Goal: Find specific page/section: Find specific page/section

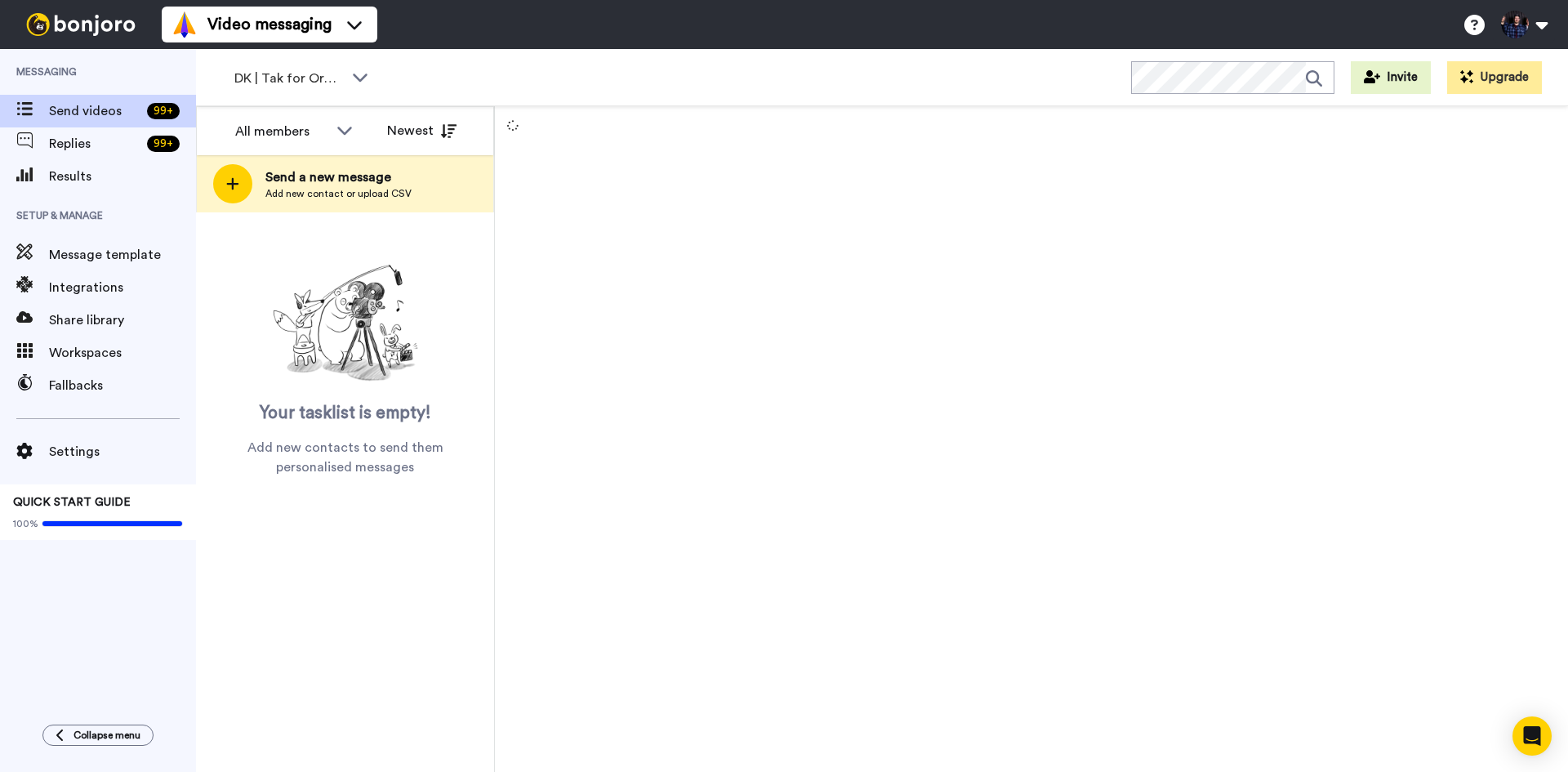
click at [302, 597] on div "All members All members Woodupp [GEOGRAPHIC_DATA] WoodUpp [GEOGRAPHIC_DATA] Woo…" at bounding box center [345, 439] width 299 height 666
click at [463, 621] on div "All members All members Woodupp [GEOGRAPHIC_DATA] WoodUpp [GEOGRAPHIC_DATA] Woo…" at bounding box center [345, 439] width 299 height 666
click at [334, 78] on span "DK | Tak for Ordre" at bounding box center [289, 78] width 109 height 20
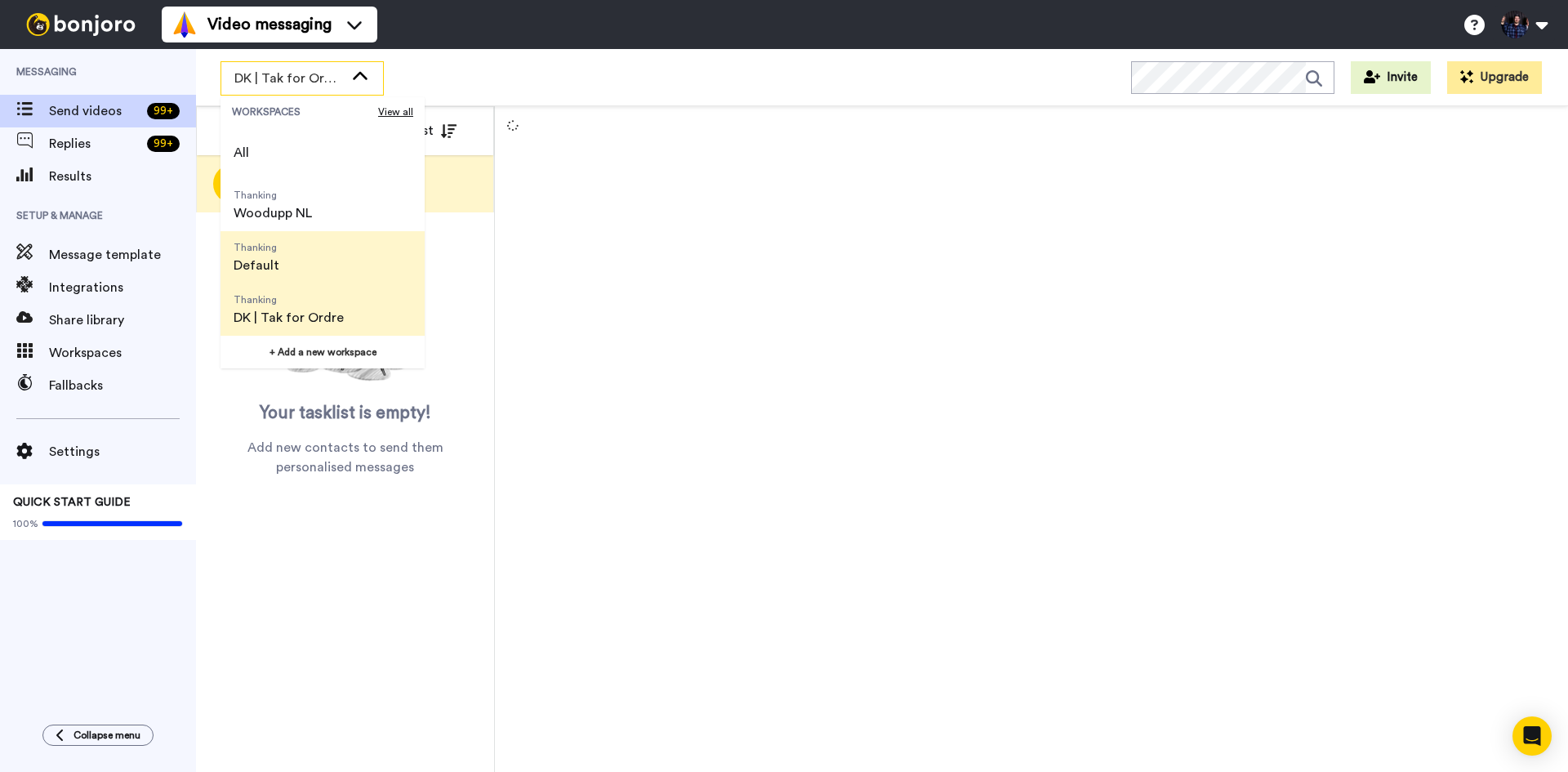
scroll to position [82, 0]
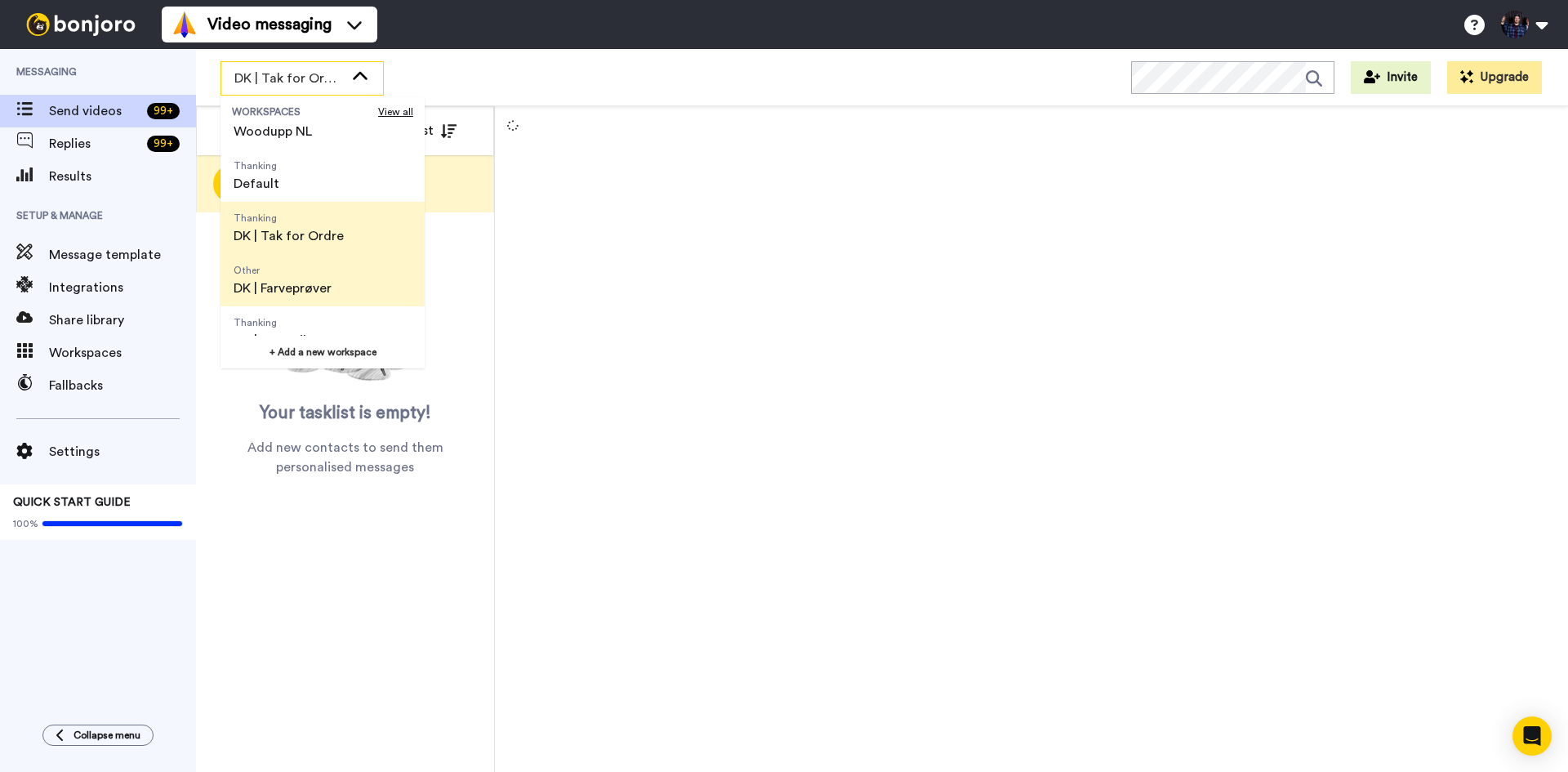
click at [341, 277] on span "Other DK | Farveprøver" at bounding box center [282, 280] width 124 height 52
